Goal: Task Accomplishment & Management: Use online tool/utility

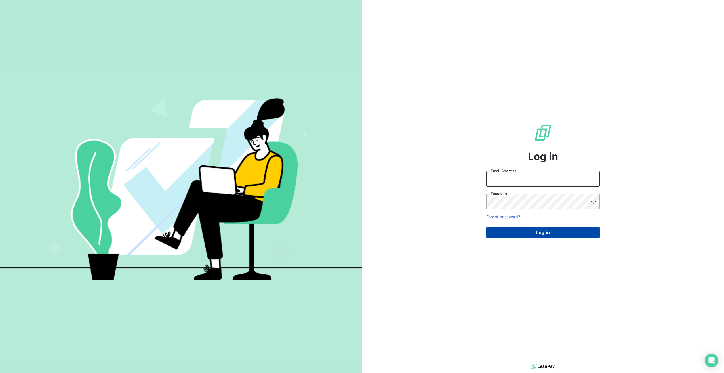
type input "[EMAIL_ADDRESS][DOMAIN_NAME]"
click at [357, 181] on button "Log in" at bounding box center [544, 233] width 114 height 12
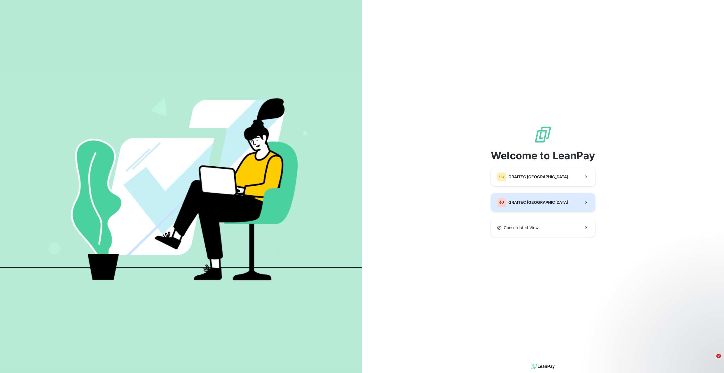
click at [357, 181] on span "GRAITEC [GEOGRAPHIC_DATA]" at bounding box center [539, 203] width 60 height 6
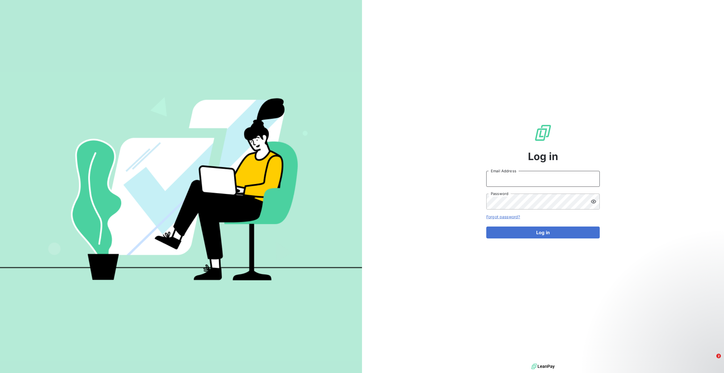
type input "[EMAIL_ADDRESS][DOMAIN_NAME]"
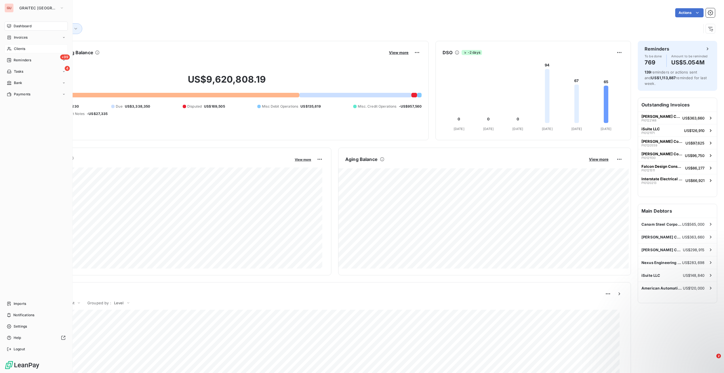
click at [20, 47] on span "Clients" at bounding box center [19, 48] width 11 height 5
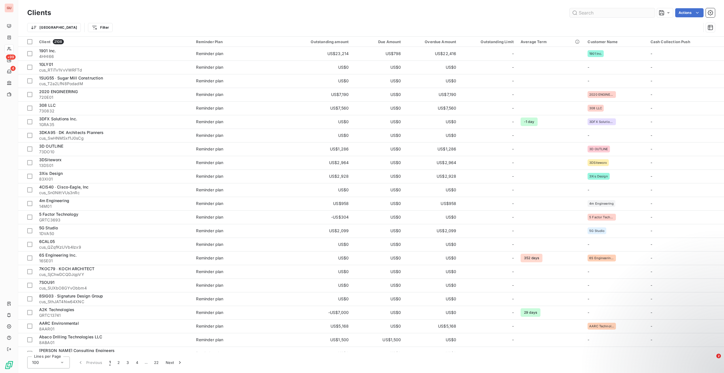
click at [357, 11] on input "text" at bounding box center [612, 12] width 85 height 9
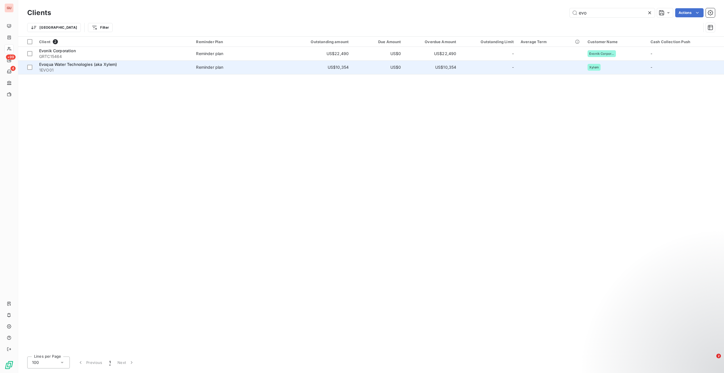
type input "evo"
click at [164, 69] on span "1EVO01" at bounding box center [114, 70] width 150 height 6
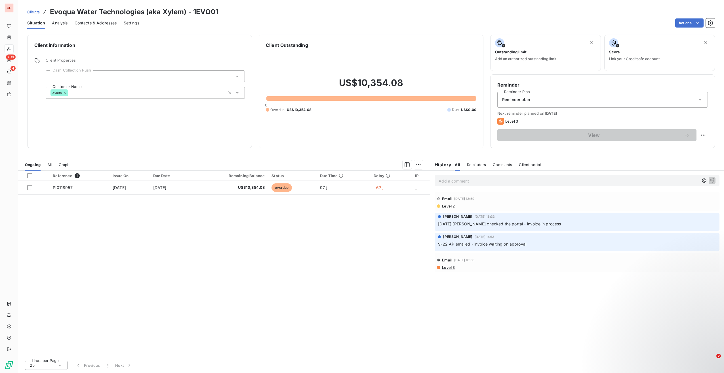
click at [357, 181] on p "Add a comment ﻿" at bounding box center [569, 180] width 260 height 7
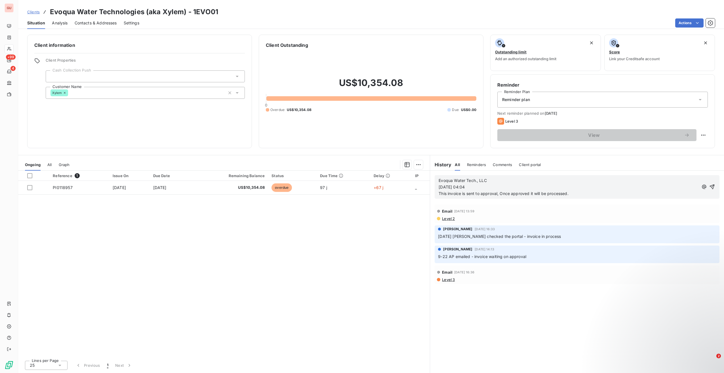
click at [357, 95] on div "Reminder plan" at bounding box center [603, 100] width 211 height 16
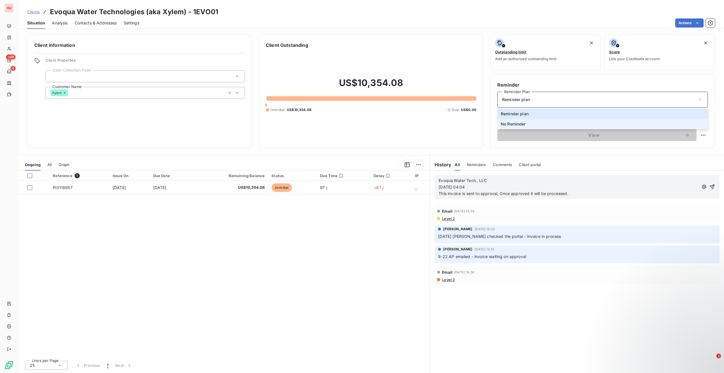
click at [357, 124] on span "No Reminder" at bounding box center [513, 124] width 25 height 6
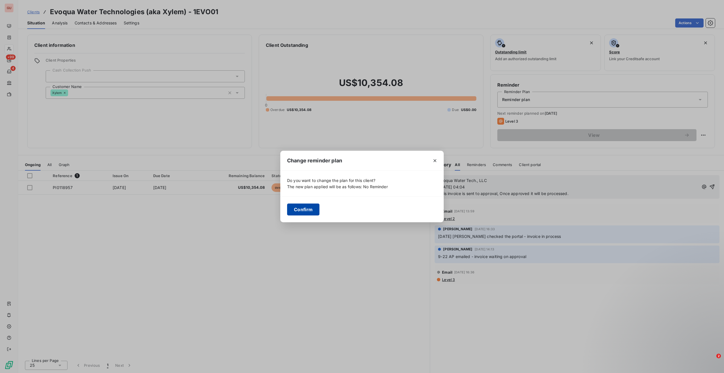
click at [314, 181] on button "Confirm" at bounding box center [303, 210] width 32 height 12
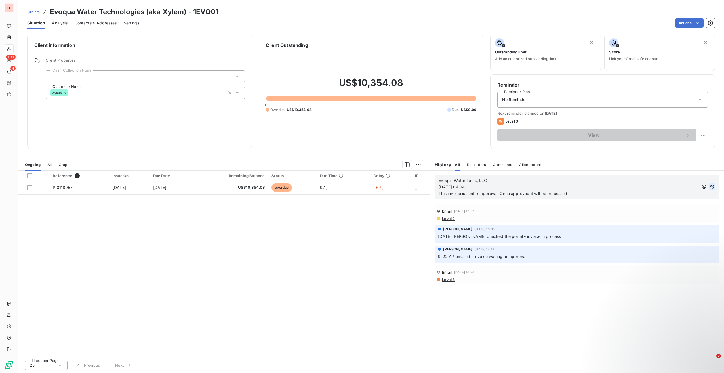
click at [357, 181] on icon "button" at bounding box center [713, 187] width 6 height 6
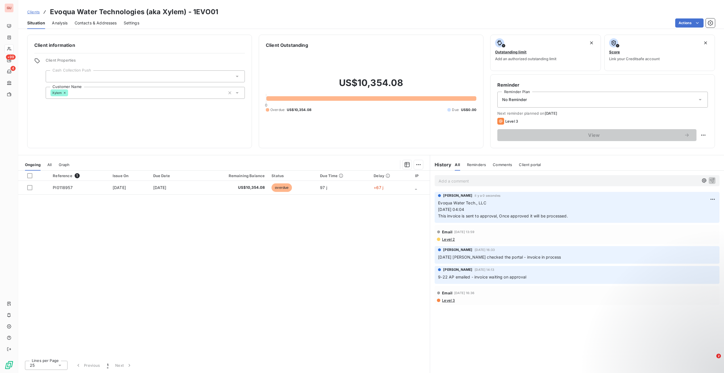
click at [357, 175] on div "Add a comment ﻿" at bounding box center [577, 180] width 285 height 11
click at [357, 176] on div "Add a comment ﻿" at bounding box center [577, 180] width 285 height 11
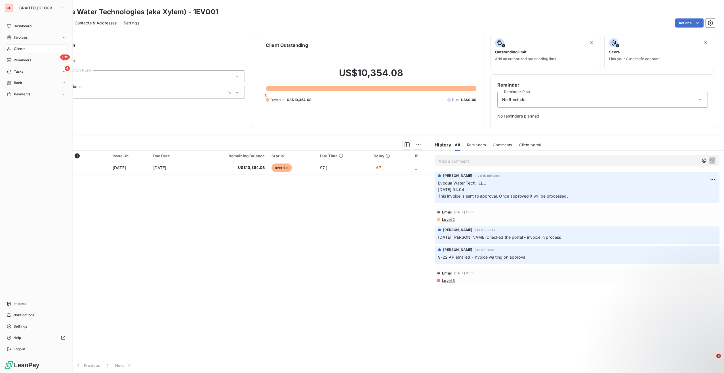
click at [18, 48] on span "Clients" at bounding box center [19, 48] width 11 height 5
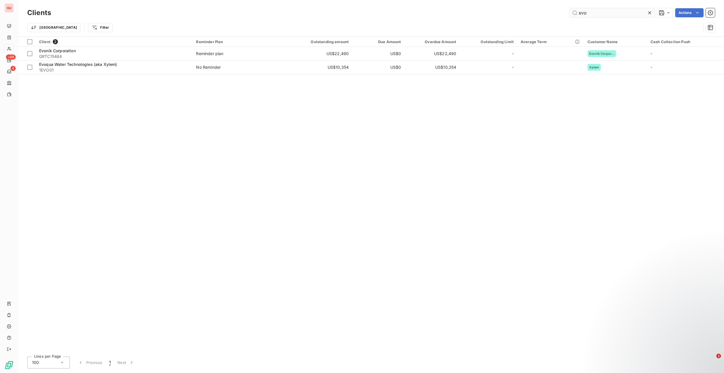
click at [357, 14] on input "evo" at bounding box center [612, 12] width 85 height 9
type input "@[DOMAIN_NAME]"
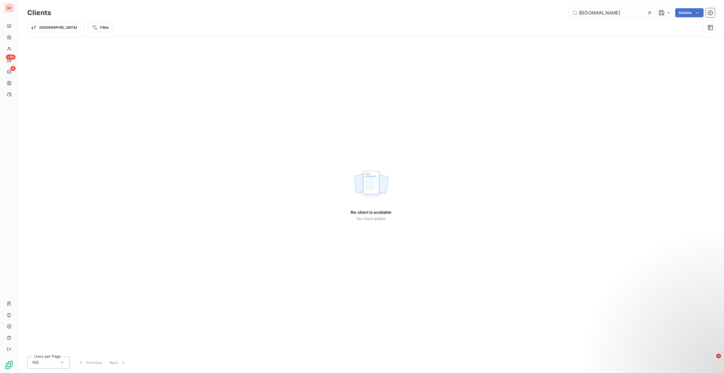
drag, startPoint x: 615, startPoint y: 12, endPoint x: 564, endPoint y: 15, distance: 52.0
click at [357, 15] on div "@[DOMAIN_NAME] Actions" at bounding box center [386, 12] width 657 height 9
type input "g"
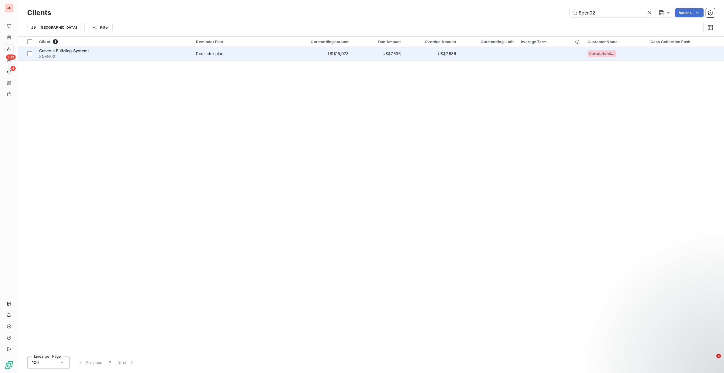
type input "8gen02"
click at [85, 52] on span "Genesis Building Systems" at bounding box center [64, 50] width 51 height 5
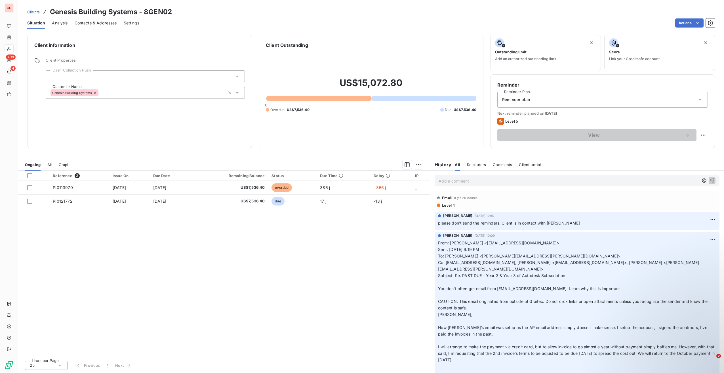
scroll to position [35, 0]
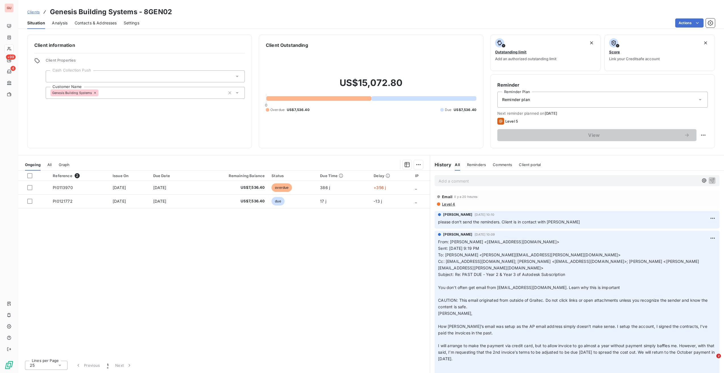
click at [357, 98] on span "Reminder plan" at bounding box center [516, 100] width 28 height 6
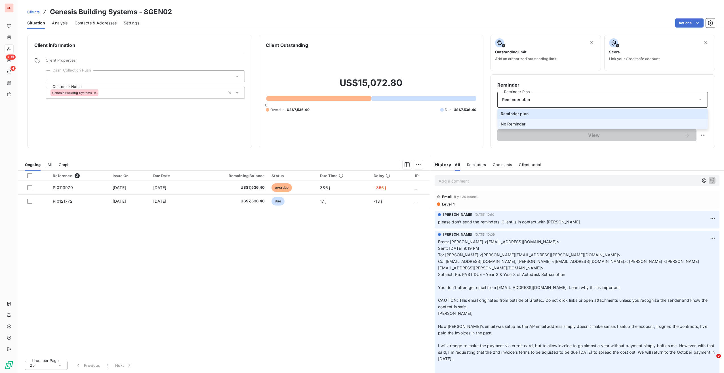
click at [357, 121] on li "No Reminder" at bounding box center [603, 124] width 211 height 10
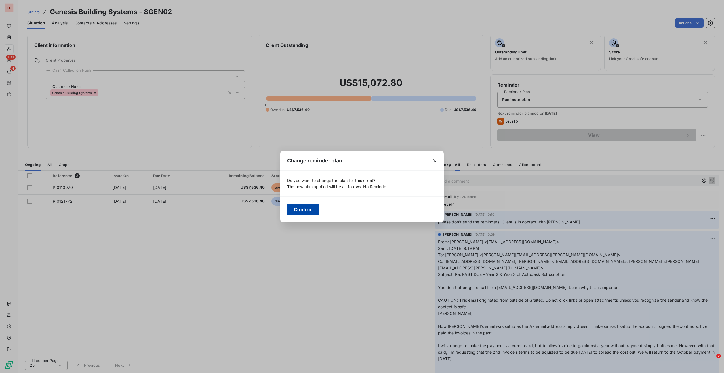
click at [301, 181] on button "Confirm" at bounding box center [303, 210] width 32 height 12
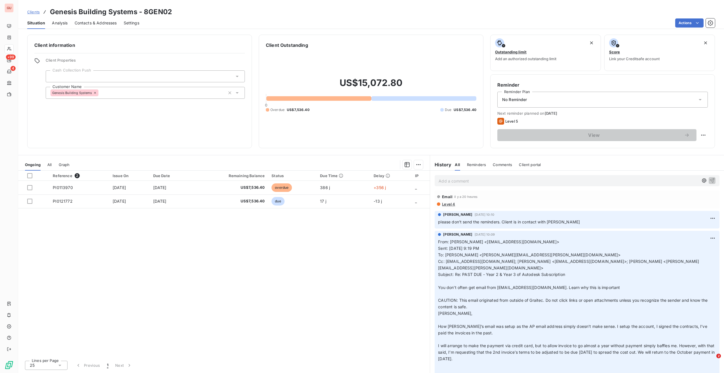
scroll to position [15, 0]
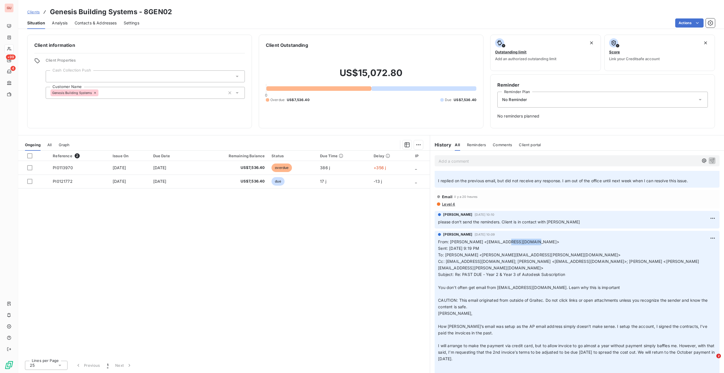
drag, startPoint x: 540, startPoint y: 240, endPoint x: 509, endPoint y: 244, distance: 30.8
click at [357, 181] on span "From: [PERSON_NAME] <[EMAIL_ADDRESS][DOMAIN_NAME]>" at bounding box center [498, 241] width 121 height 5
copy span "@[DOMAIN_NAME]"
